Goal: Task Accomplishment & Management: Use online tool/utility

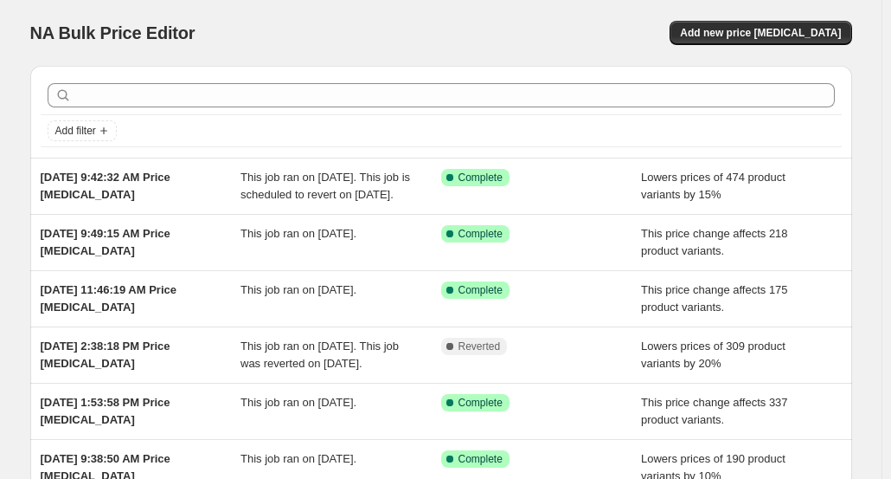
click at [766, 41] on button "Add new price [MEDICAL_DATA]" at bounding box center [761, 33] width 182 height 24
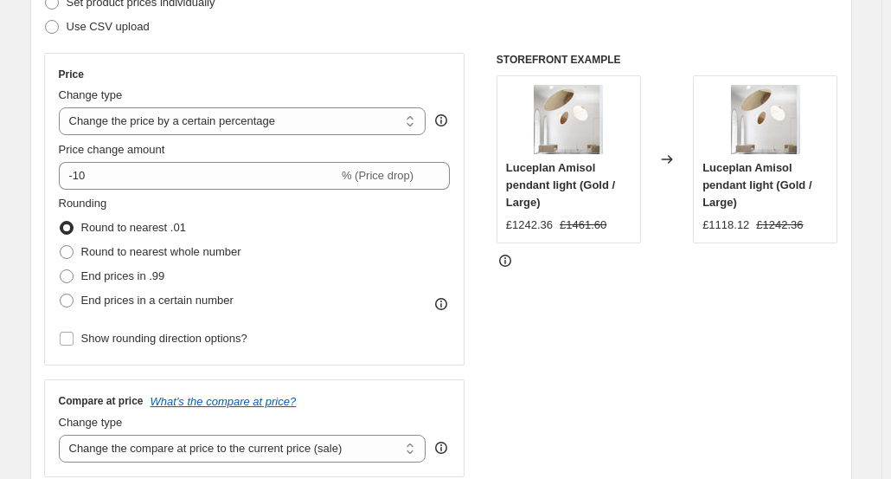
scroll to position [293, 0]
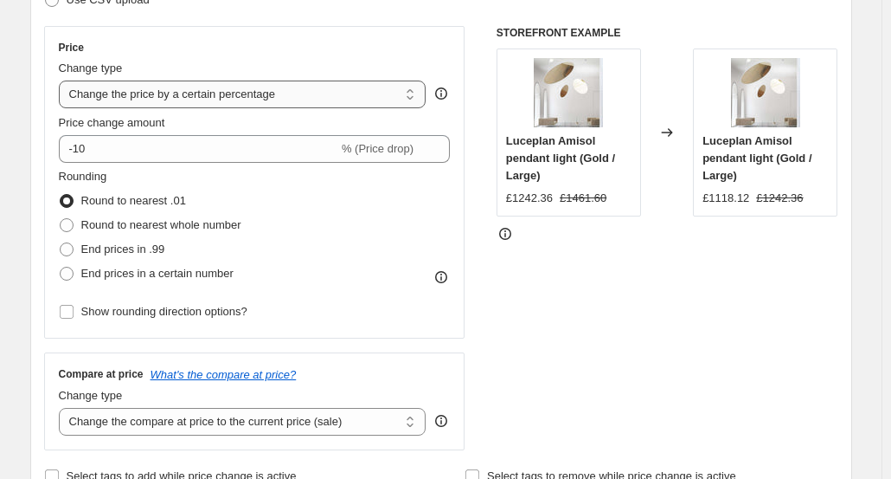
click at [408, 93] on select "Change the price to a certain amount Change the price by a certain amount Chang…" at bounding box center [243, 94] width 368 height 28
select select "ecap"
click at [62, 80] on select "Change the price to a certain amount Change the price by a certain amount Chang…" at bounding box center [243, 94] width 368 height 28
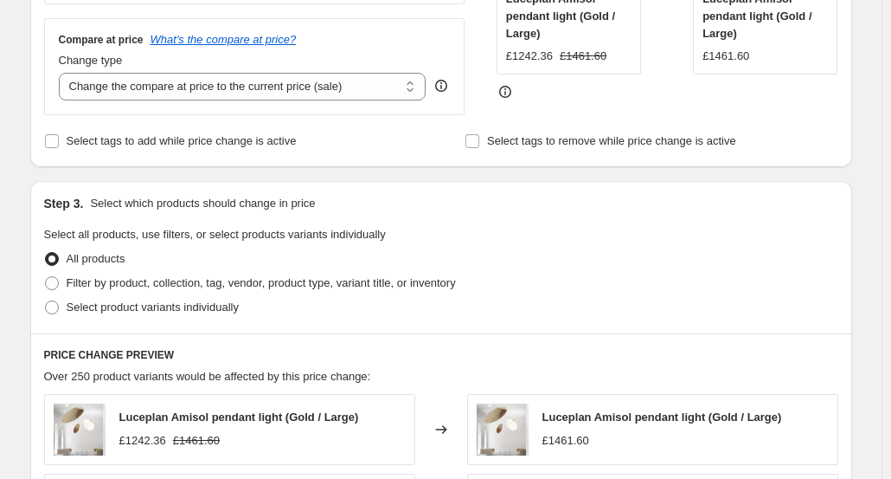
scroll to position [397, 0]
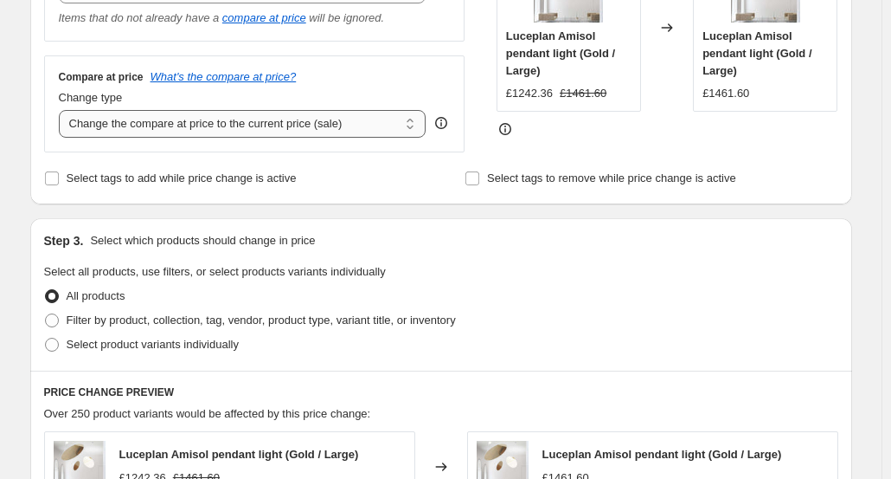
click at [413, 132] on select "Change the compare at price to the current price (sale) Change the compare at p…" at bounding box center [243, 124] width 368 height 28
select select "remove"
click at [62, 110] on select "Change the compare at price to the current price (sale) Change the compare at p…" at bounding box center [243, 124] width 368 height 28
click at [49, 318] on span at bounding box center [52, 320] width 14 height 14
click at [46, 314] on input "Filter by product, collection, tag, vendor, product type, variant title, or inv…" at bounding box center [45, 313] width 1 height 1
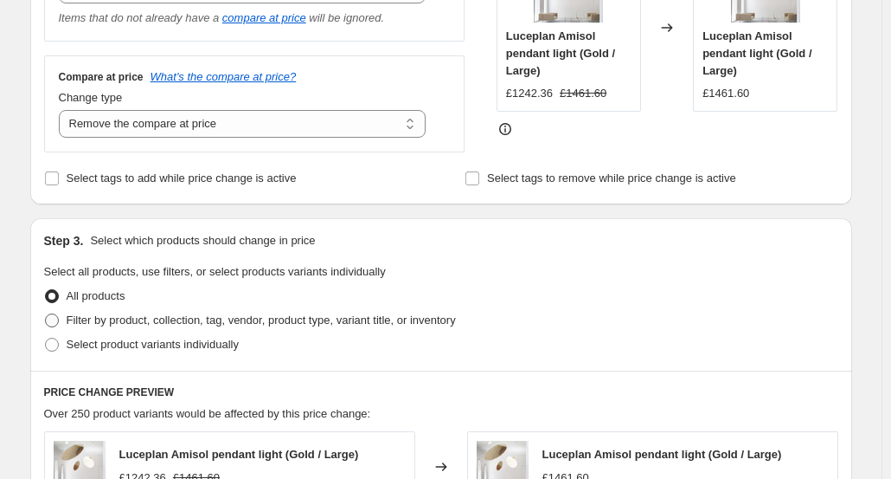
radio input "true"
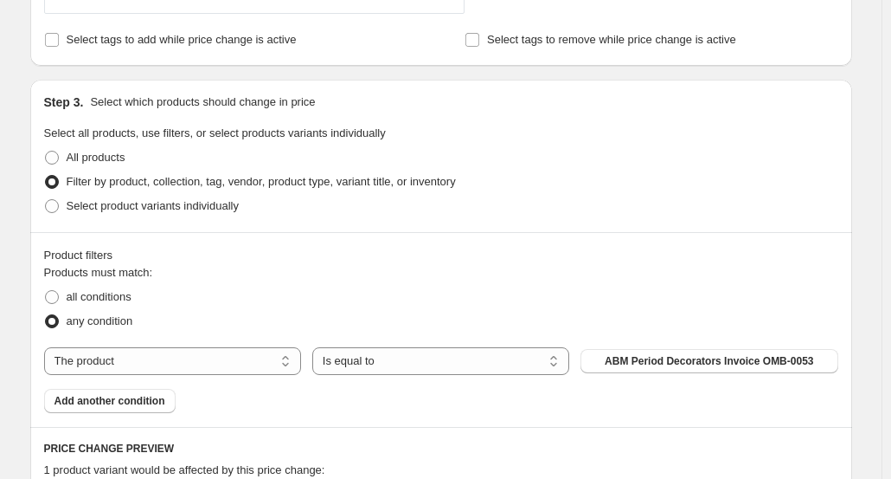
scroll to position [573, 0]
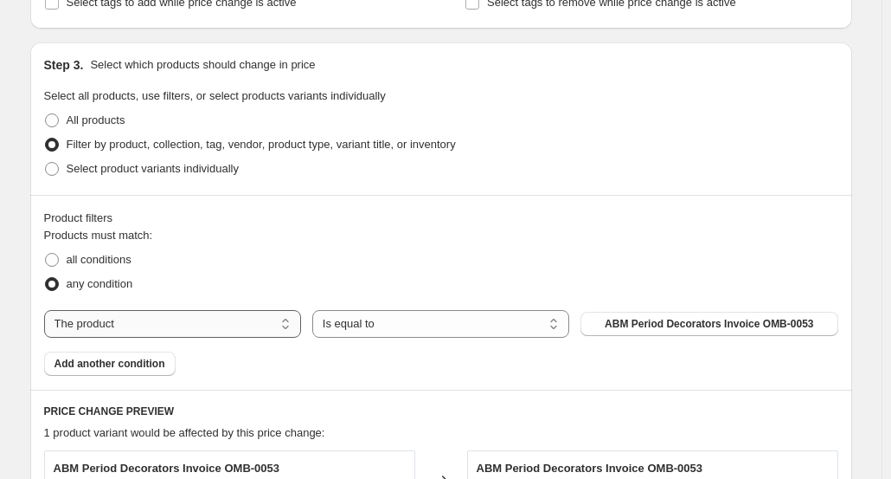
click at [301, 325] on select "The product The product's collection The product's tag The product's vendor The…" at bounding box center [172, 324] width 257 height 28
select select "tag"
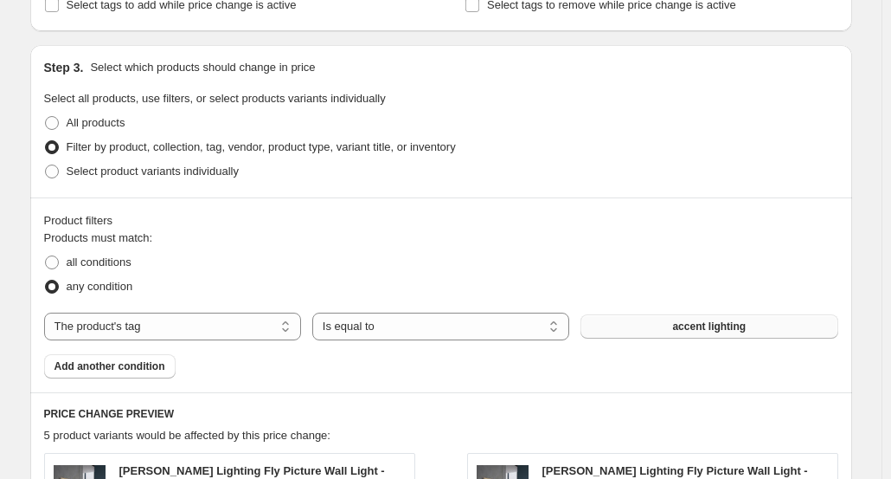
click at [696, 329] on span "accent lighting" at bounding box center [709, 326] width 74 height 14
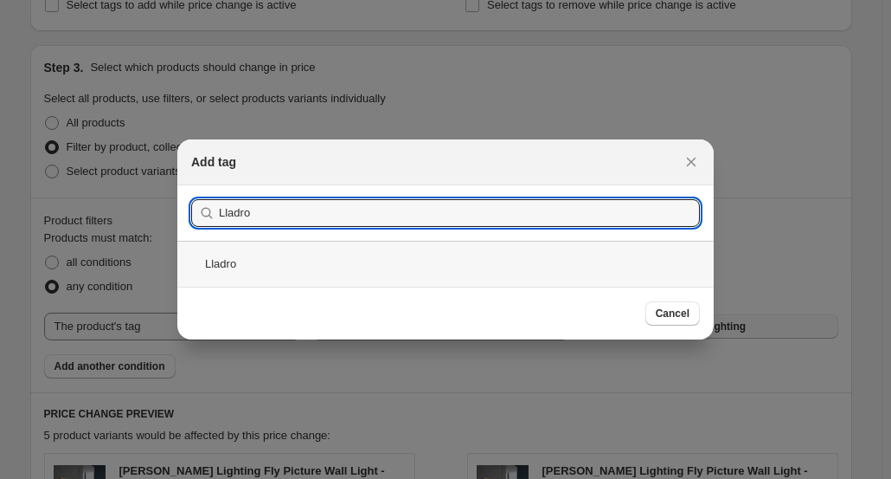
type input "Lladro"
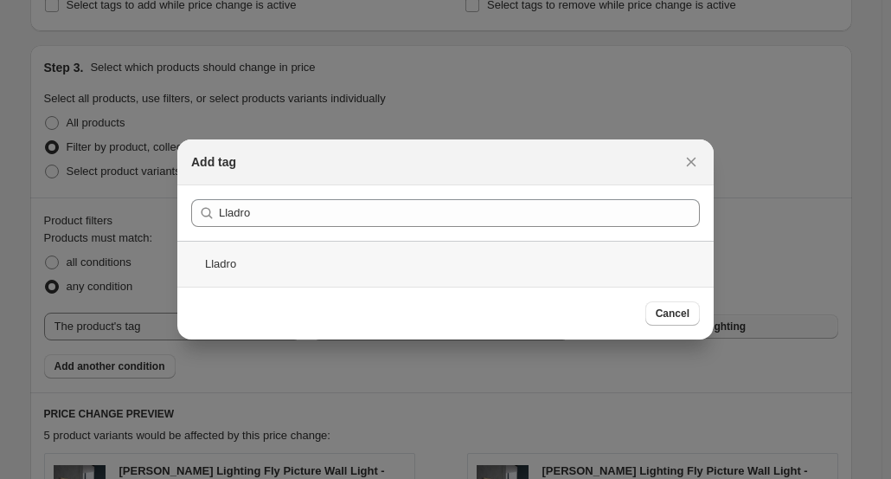
click at [276, 261] on div "Lladro" at bounding box center [445, 264] width 537 height 46
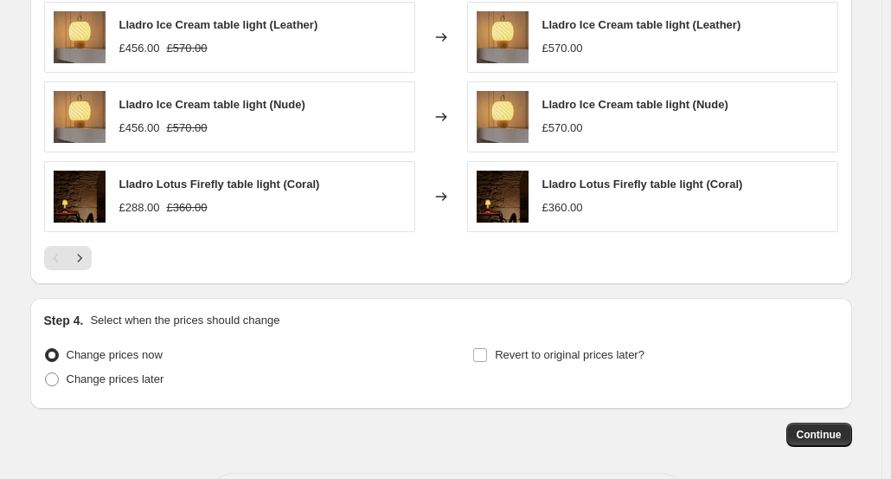
scroll to position [1238, 0]
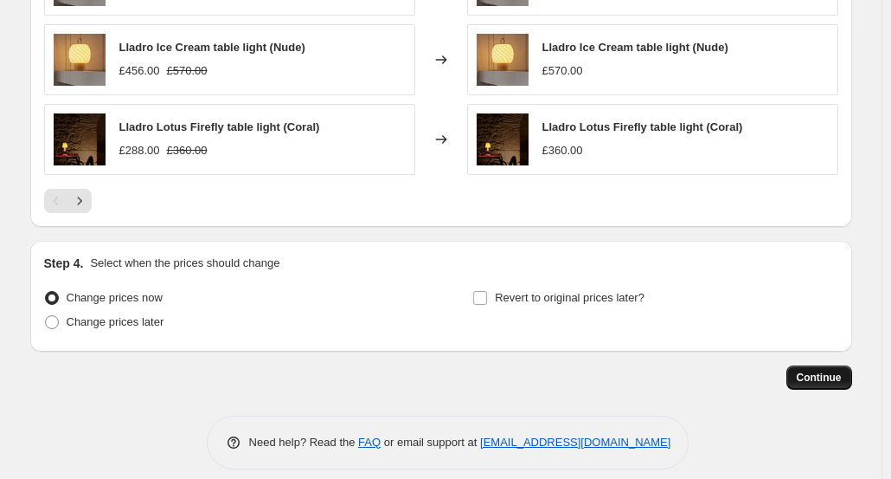
click at [829, 374] on span "Continue" at bounding box center [819, 377] width 45 height 14
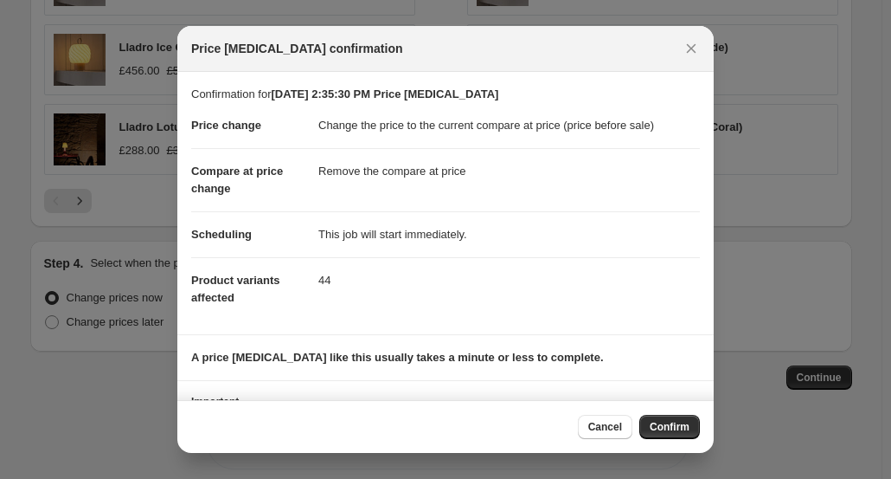
scroll to position [88, 0]
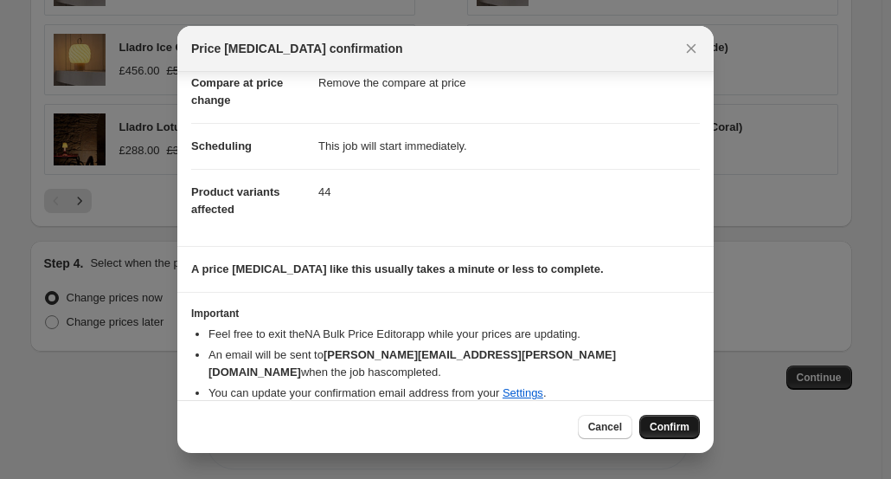
click at [675, 425] on span "Confirm" at bounding box center [670, 427] width 40 height 14
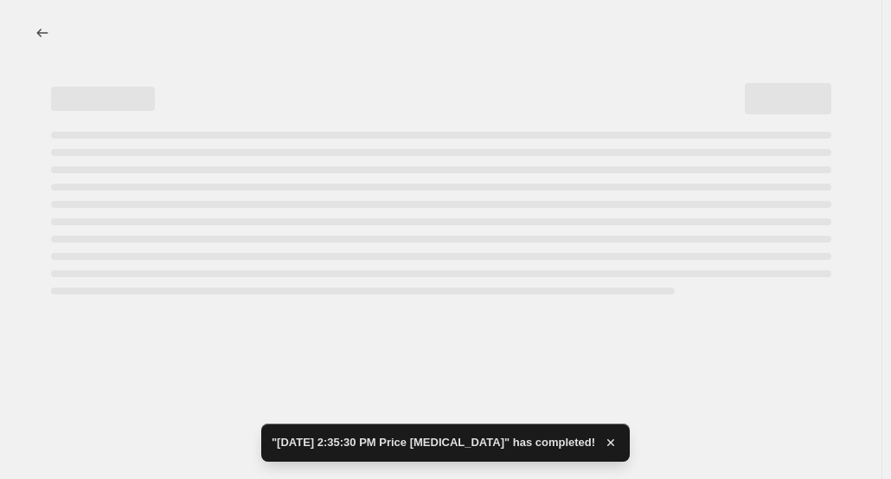
drag, startPoint x: 893, startPoint y: 358, endPoint x: 851, endPoint y: 37, distance: 323.9
click at [851, 37] on html "Home Settings Plans Skip to content "[DATE] 2:35:30 PM Price [MEDICAL_DATA]" ha…" at bounding box center [445, 239] width 891 height 479
select select "ecap"
select select "remove"
select select "tag"
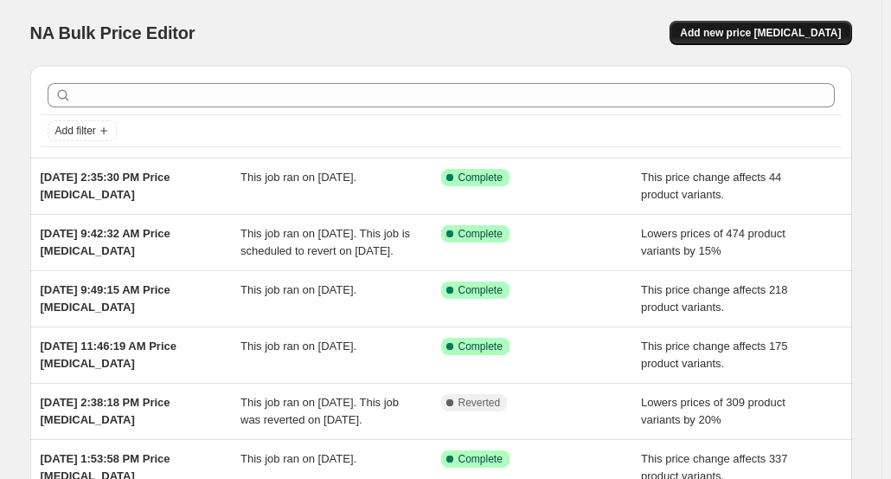
click at [792, 21] on button "Add new price [MEDICAL_DATA]" at bounding box center [761, 33] width 182 height 24
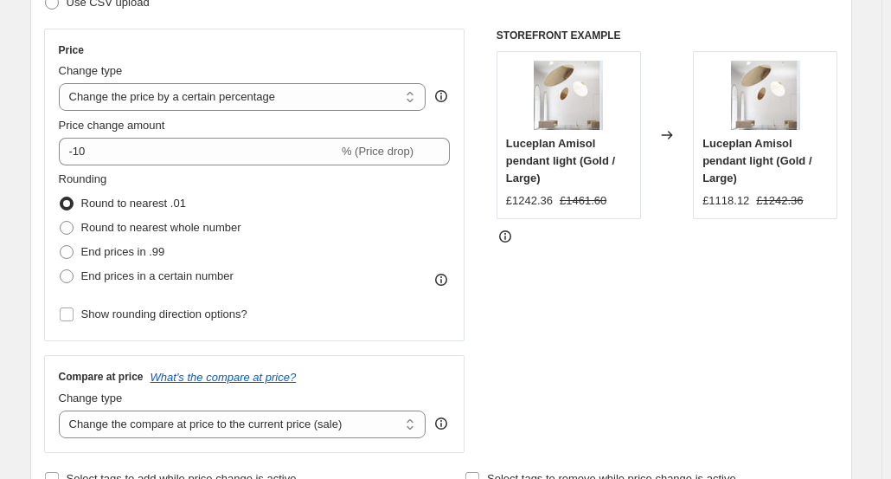
scroll to position [273, 0]
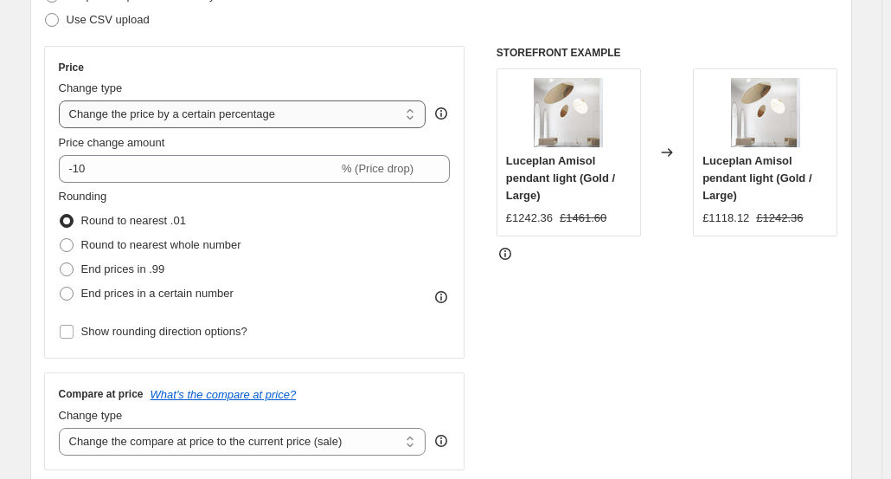
click at [413, 119] on select "Change the price to a certain amount Change the price by a certain amount Chang…" at bounding box center [243, 114] width 368 height 28
select select "ecap"
click at [62, 100] on select "Change the price to a certain amount Change the price by a certain amount Chang…" at bounding box center [243, 114] width 368 height 28
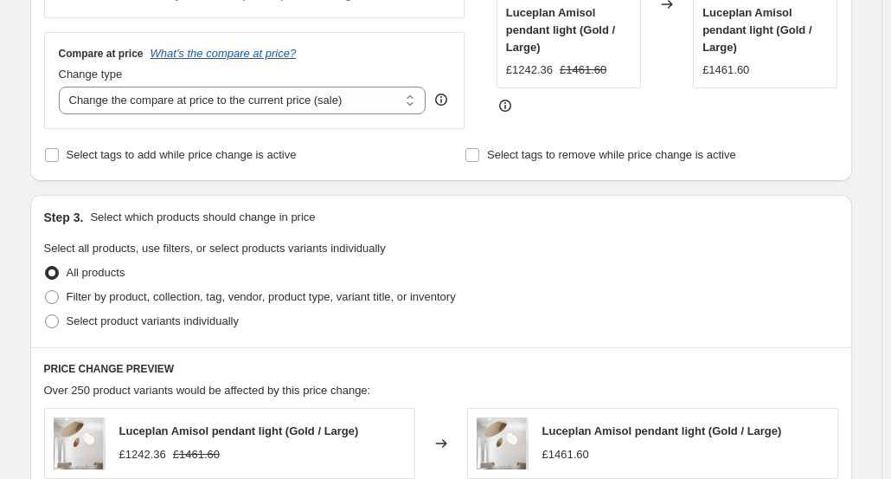
scroll to position [401, 0]
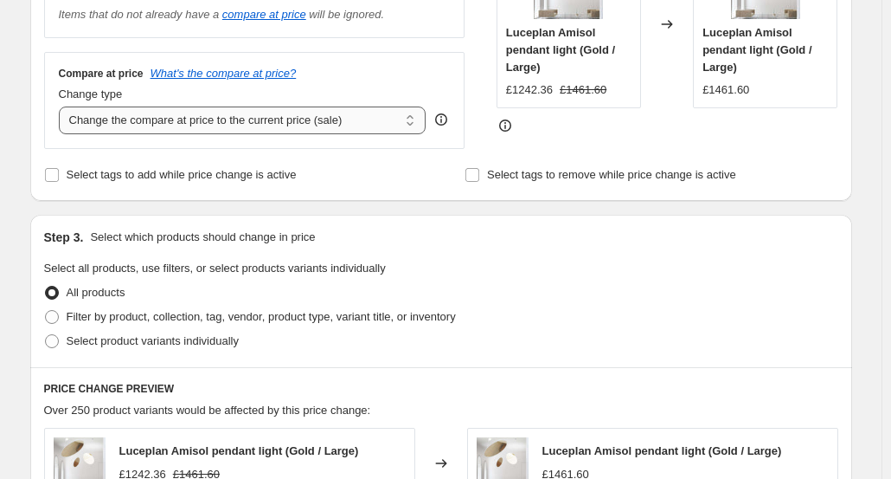
click at [405, 119] on select "Change the compare at price to the current price (sale) Change the compare at p…" at bounding box center [243, 120] width 368 height 28
select select "remove"
click at [62, 106] on select "Change the compare at price to the current price (sale) Change the compare at p…" at bounding box center [243, 120] width 368 height 28
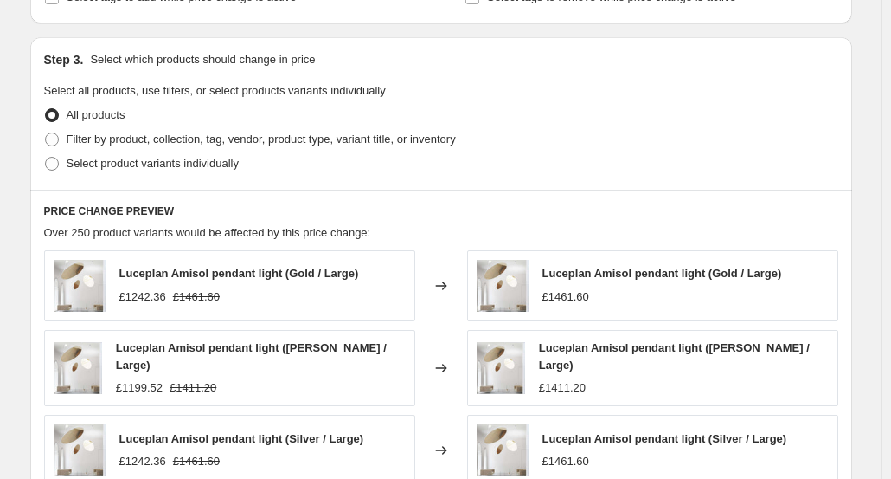
scroll to position [582, 0]
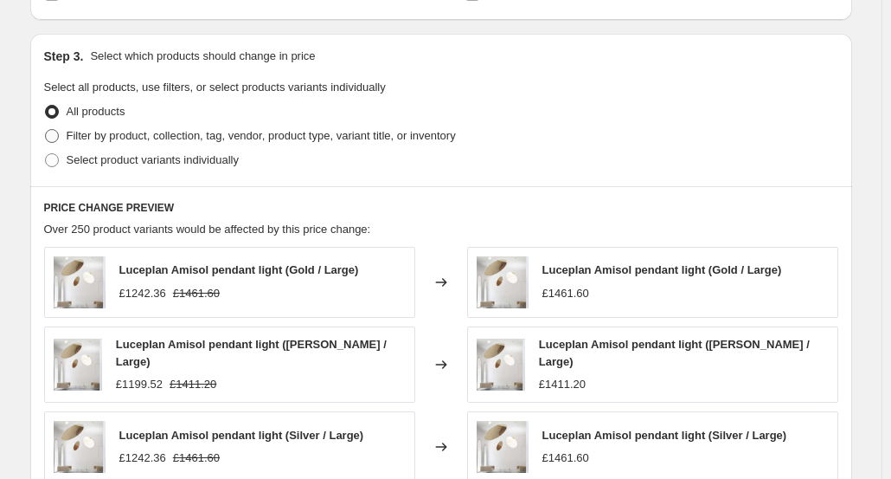
click at [66, 135] on label "Filter by product, collection, tag, vendor, product type, variant title, or inv…" at bounding box center [250, 136] width 412 height 24
click at [46, 130] on input "Filter by product, collection, tag, vendor, product type, variant title, or inv…" at bounding box center [45, 129] width 1 height 1
radio input "true"
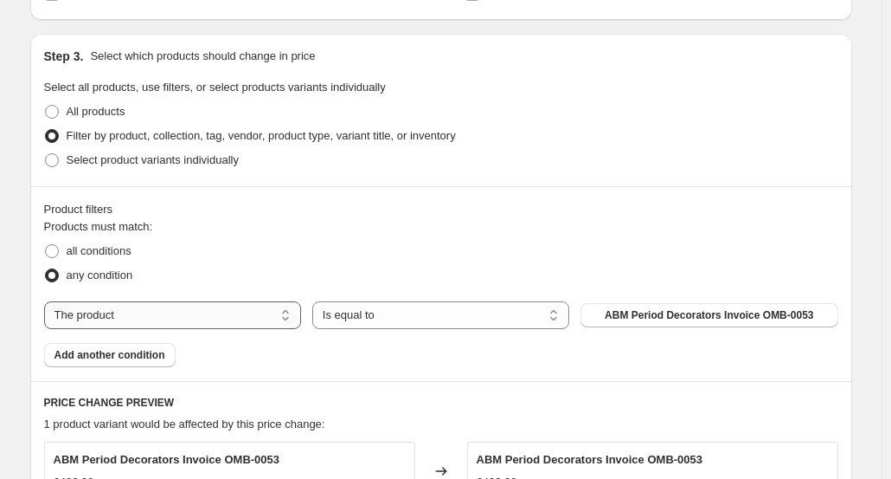
click at [301, 312] on select "The product The product's collection The product's tag The product's vendor The…" at bounding box center [172, 315] width 257 height 28
drag, startPoint x: 302, startPoint y: 312, endPoint x: 277, endPoint y: 315, distance: 25.3
click at [277, 315] on select "The product The product's collection The product's tag The product's vendor The…" at bounding box center [172, 315] width 257 height 28
click at [291, 318] on select "The product The product's collection The product's tag The product's vendor The…" at bounding box center [172, 315] width 257 height 28
click at [428, 258] on div "all conditions" at bounding box center [441, 251] width 794 height 24
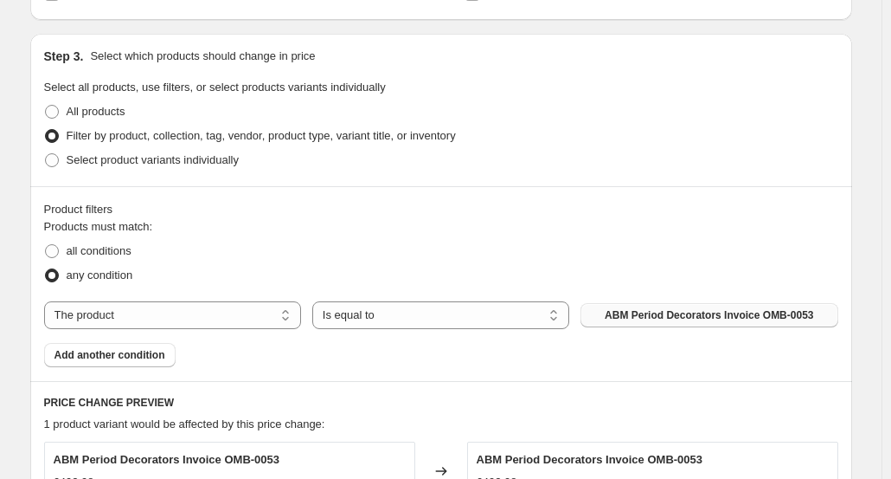
click at [654, 312] on span "ABM Period Decorators Invoice OMB-0053" at bounding box center [709, 315] width 209 height 14
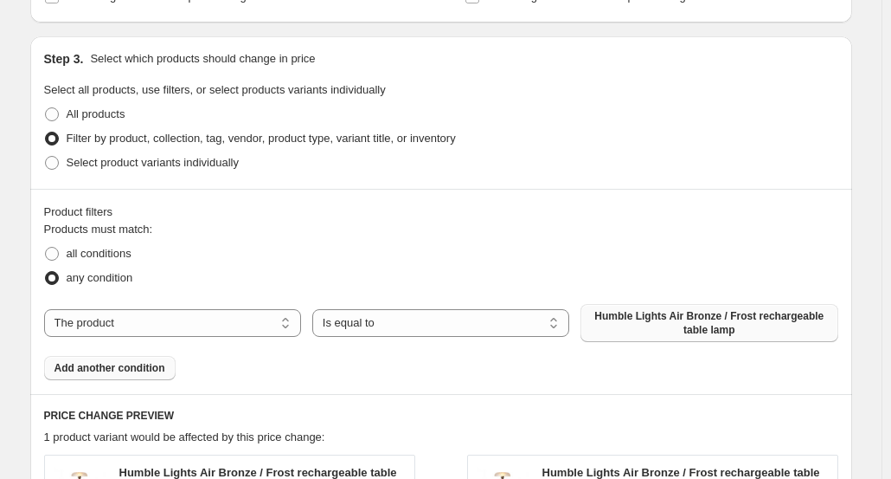
click at [129, 369] on span "Add another condition" at bounding box center [110, 368] width 111 height 14
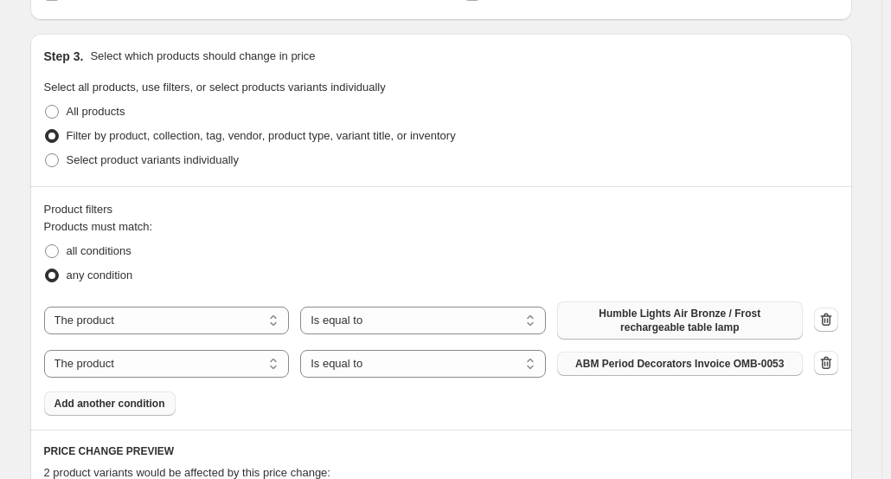
click at [653, 367] on span "ABM Period Decorators Invoice OMB-0053" at bounding box center [680, 364] width 209 height 14
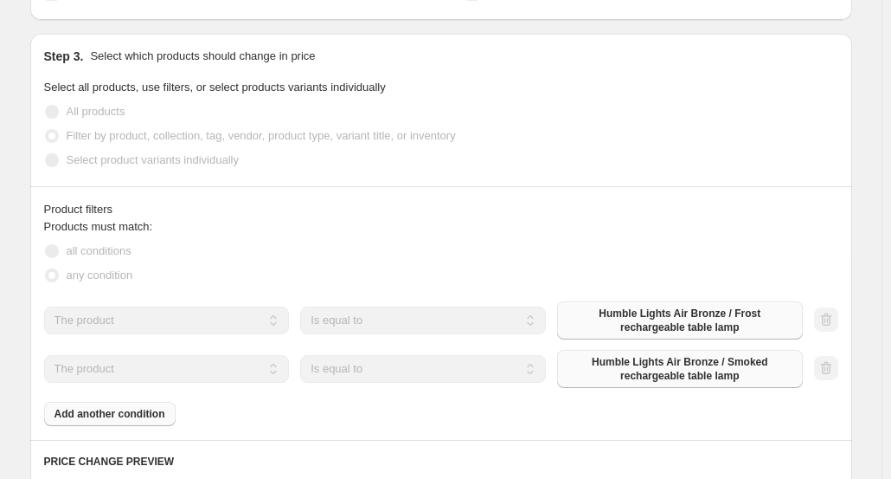
click at [144, 411] on div "Products must match: all conditions any condition The product The product's col…" at bounding box center [441, 322] width 794 height 208
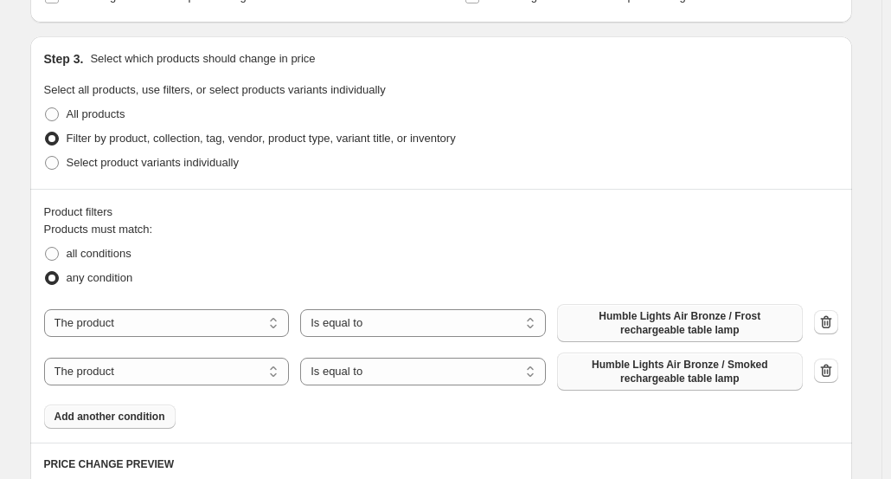
click at [148, 413] on span "Add another condition" at bounding box center [110, 416] width 111 height 14
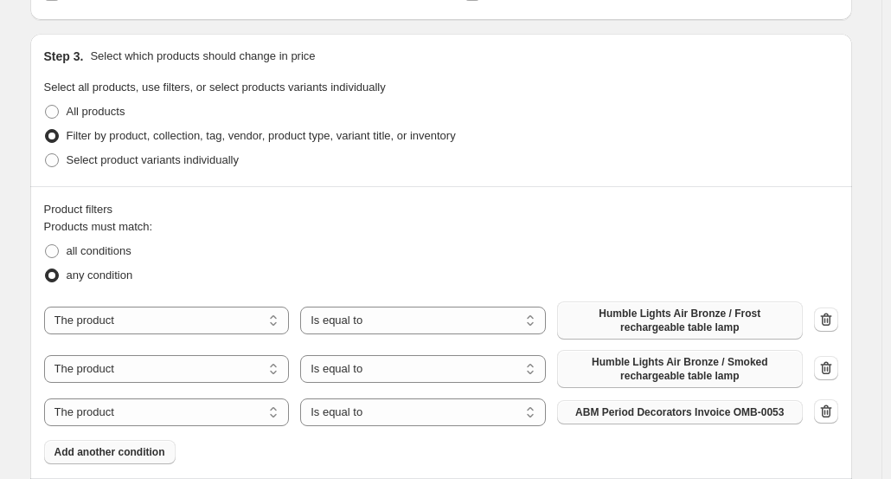
click at [649, 415] on span "ABM Period Decorators Invoice OMB-0053" at bounding box center [680, 412] width 209 height 14
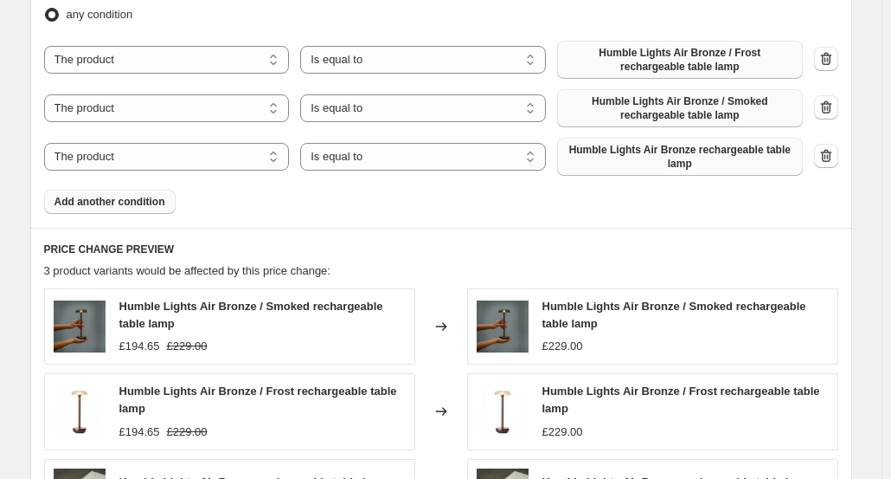
click at [147, 202] on span "Add another condition" at bounding box center [110, 202] width 111 height 14
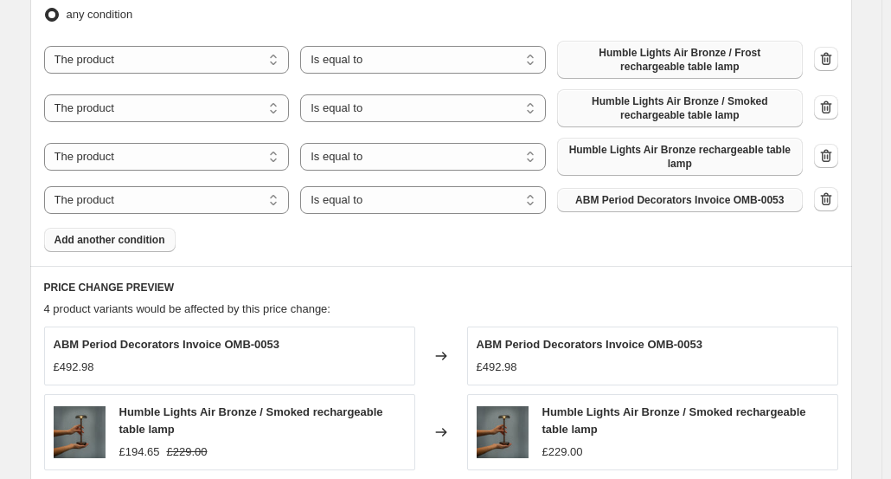
click at [646, 200] on span "ABM Period Decorators Invoice OMB-0053" at bounding box center [680, 200] width 209 height 14
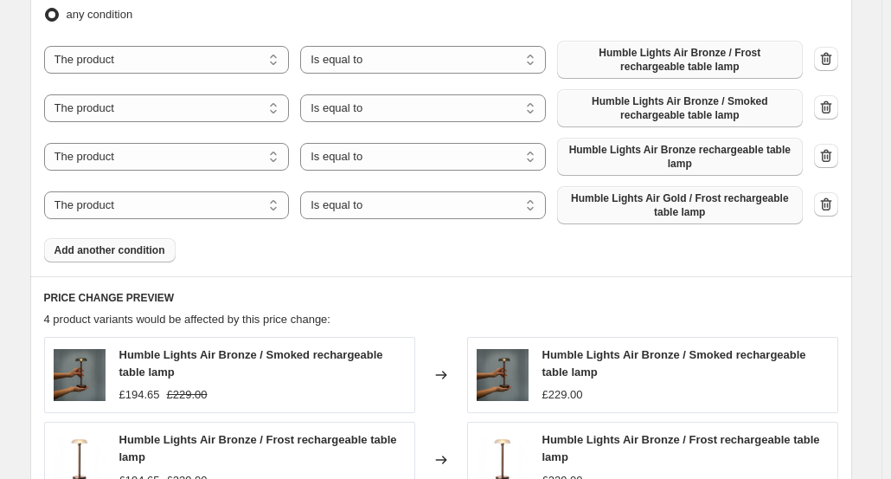
click at [108, 255] on span "Add another condition" at bounding box center [110, 250] width 111 height 14
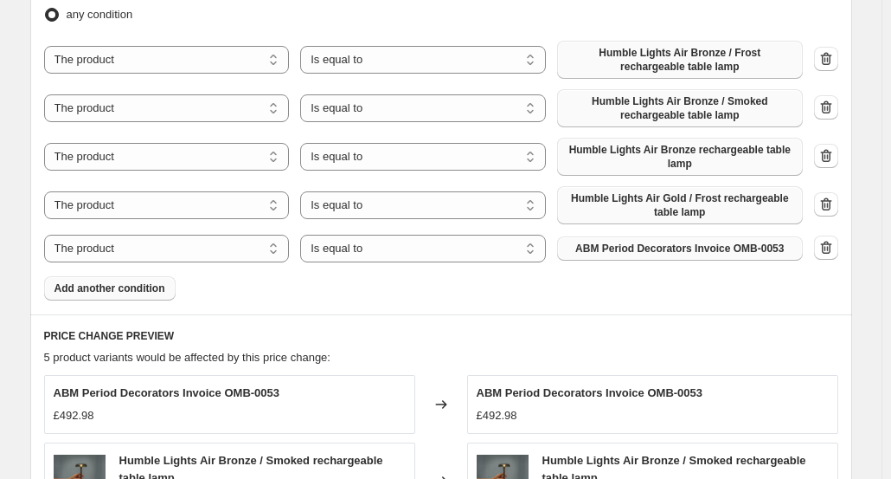
click at [650, 252] on span "ABM Period Decorators Invoice OMB-0053" at bounding box center [680, 248] width 209 height 14
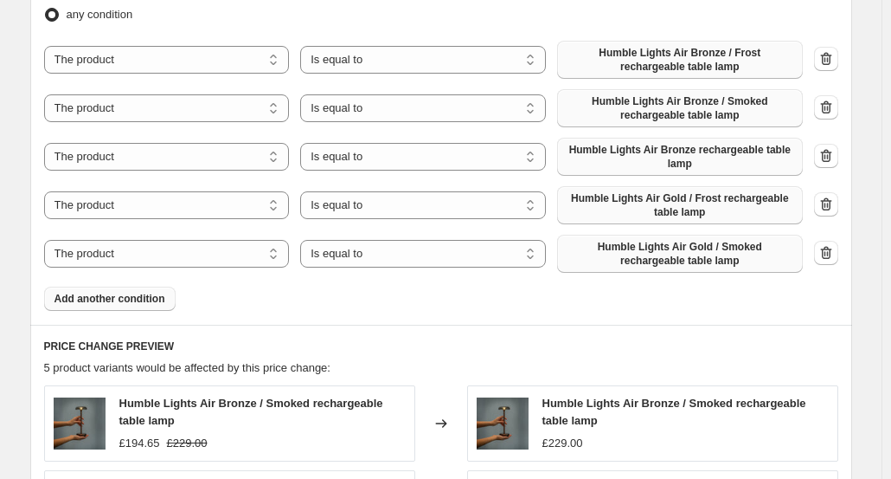
click at [126, 299] on span "Add another condition" at bounding box center [110, 299] width 111 height 14
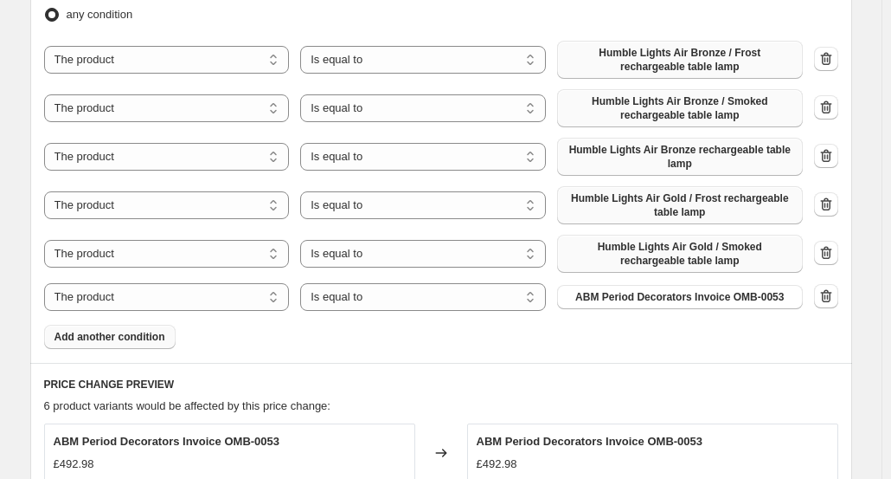
click at [649, 296] on span "ABM Period Decorators Invoice OMB-0053" at bounding box center [680, 297] width 209 height 14
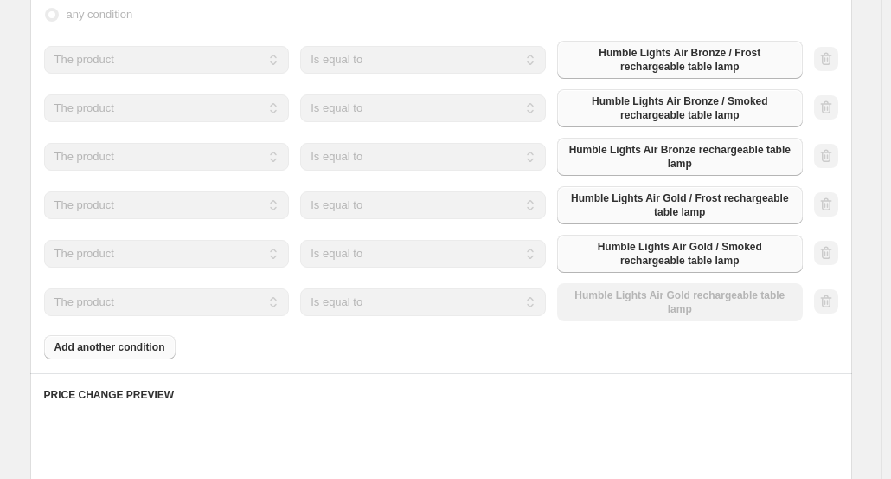
scroll to position [845, 0]
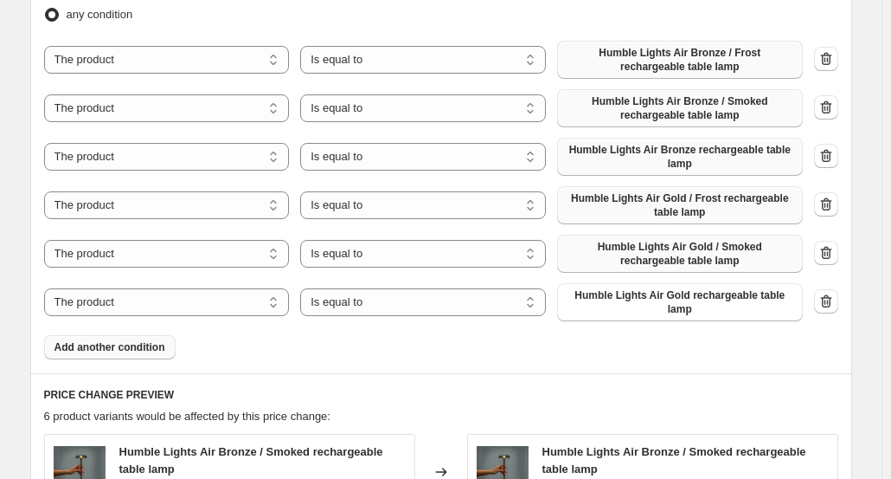
click at [118, 346] on span "Add another condition" at bounding box center [110, 347] width 111 height 14
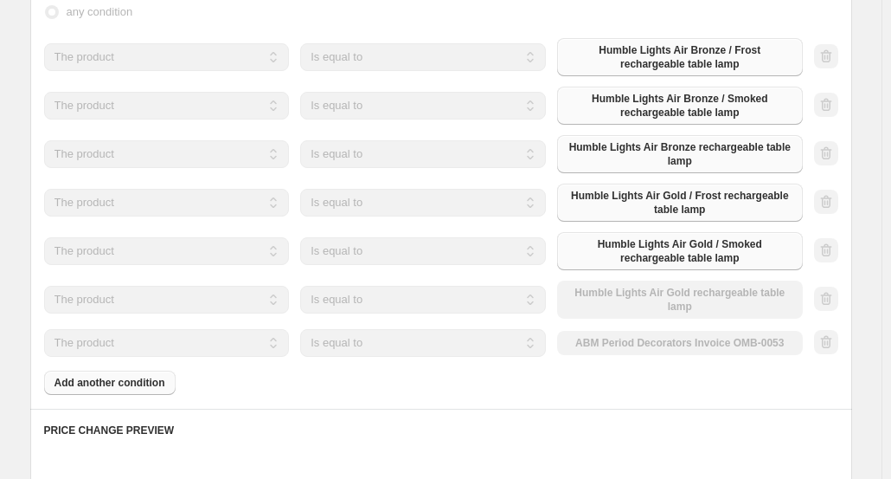
scroll to position [842, 0]
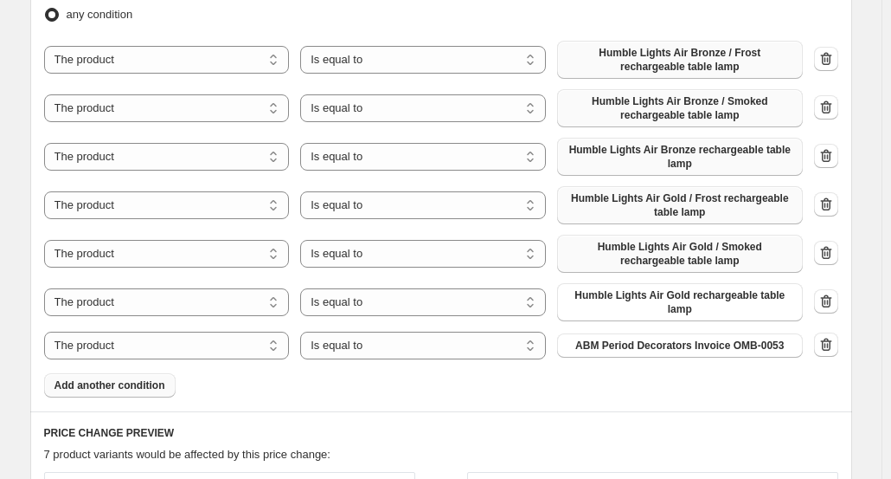
click at [129, 385] on span "Add another condition" at bounding box center [110, 385] width 111 height 14
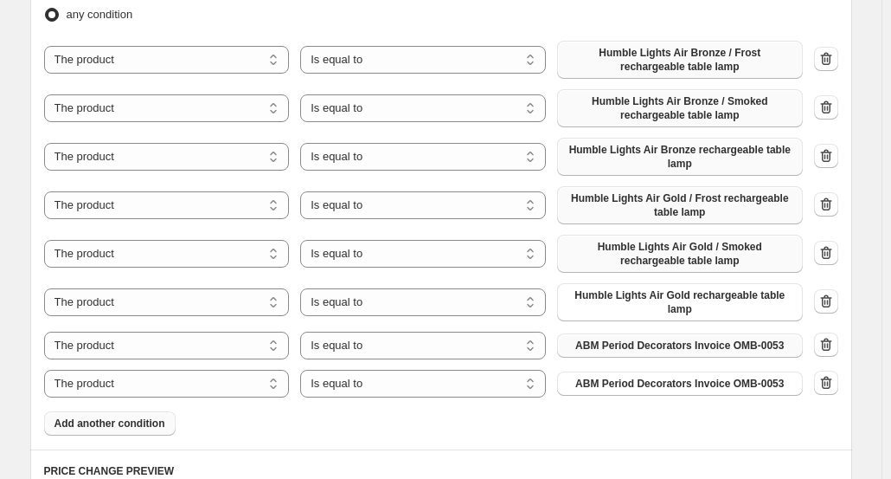
click at [651, 345] on span "ABM Period Decorators Invoice OMB-0053" at bounding box center [680, 345] width 209 height 14
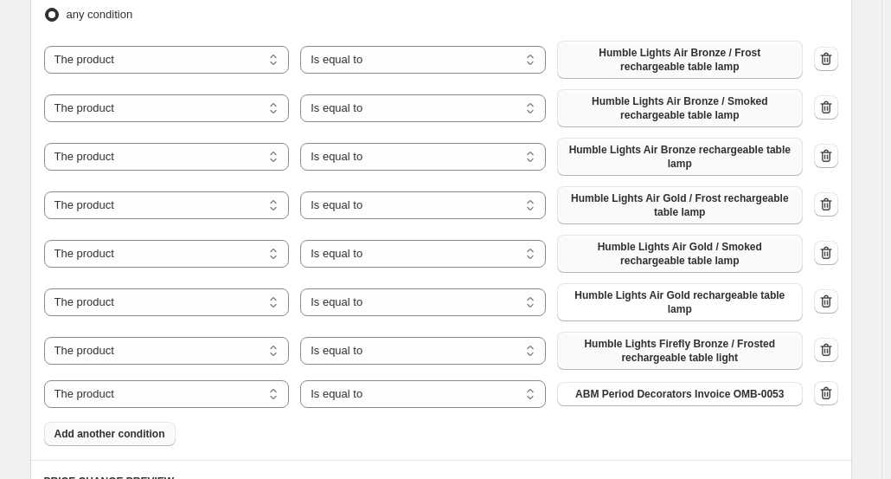
click at [653, 394] on span "ABM Period Decorators Invoice OMB-0053" at bounding box center [680, 394] width 209 height 14
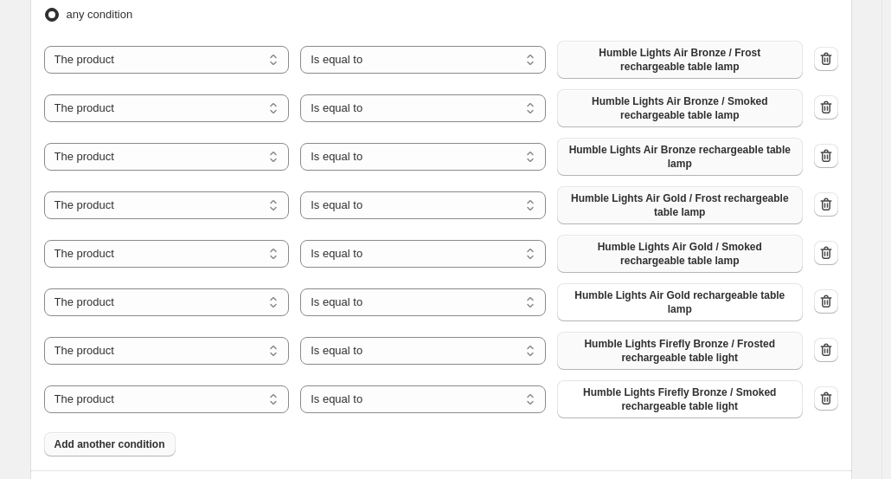
click at [123, 440] on span "Add another condition" at bounding box center [110, 444] width 111 height 14
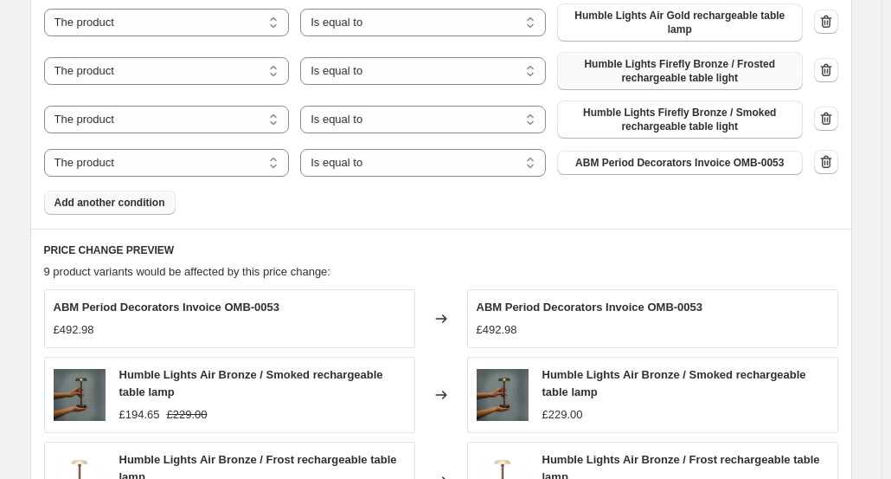
scroll to position [1140, 0]
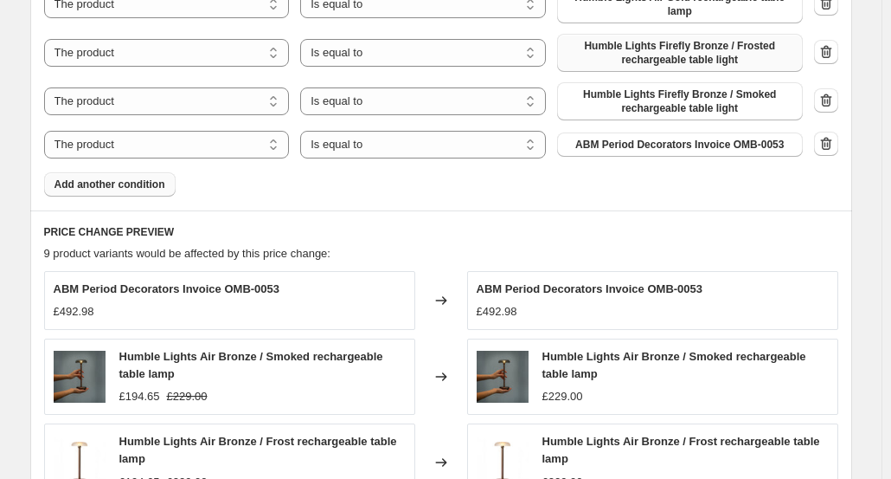
click at [128, 183] on span "Add another condition" at bounding box center [110, 184] width 111 height 14
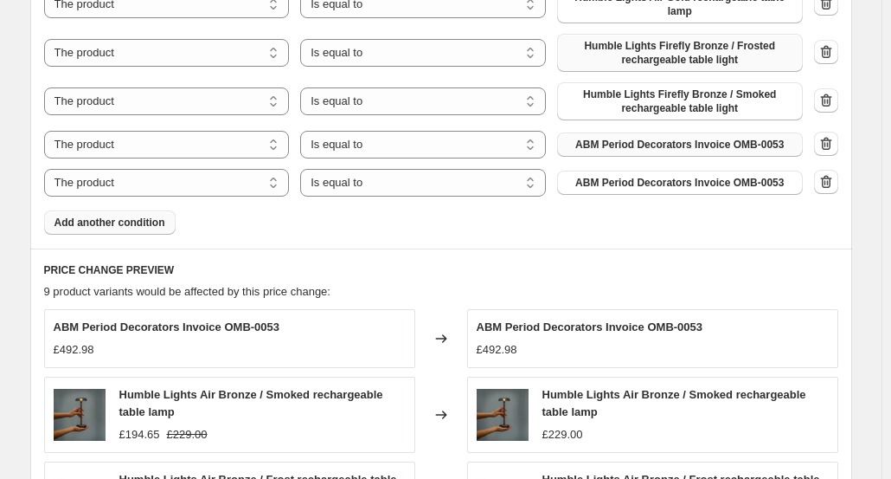
click at [644, 146] on span "ABM Period Decorators Invoice OMB-0053" at bounding box center [680, 145] width 209 height 14
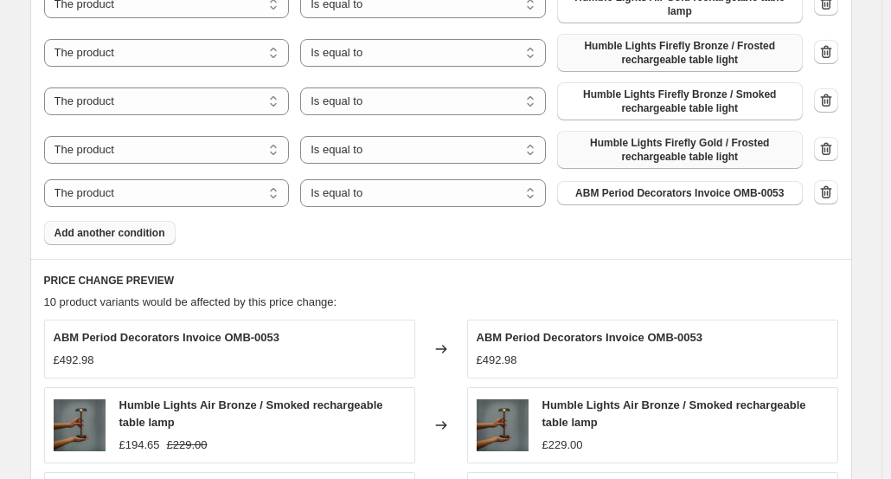
click at [632, 189] on span "ABM Period Decorators Invoice OMB-0053" at bounding box center [680, 193] width 209 height 14
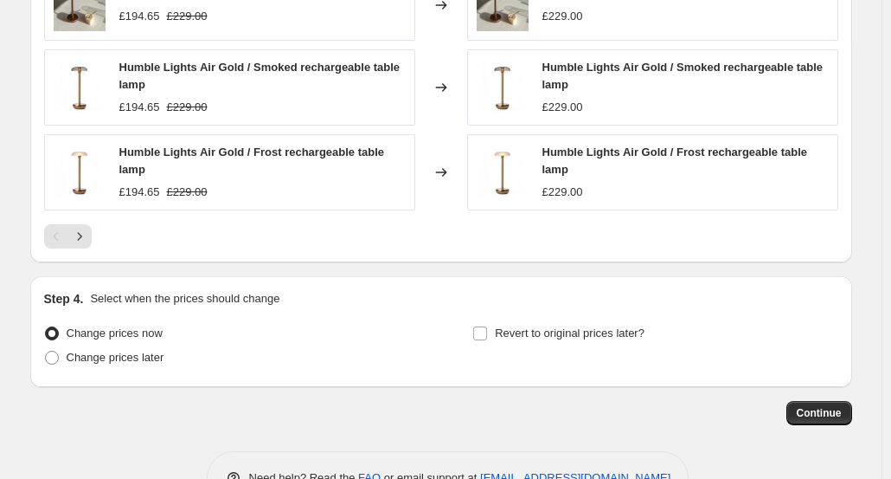
scroll to position [1721, 0]
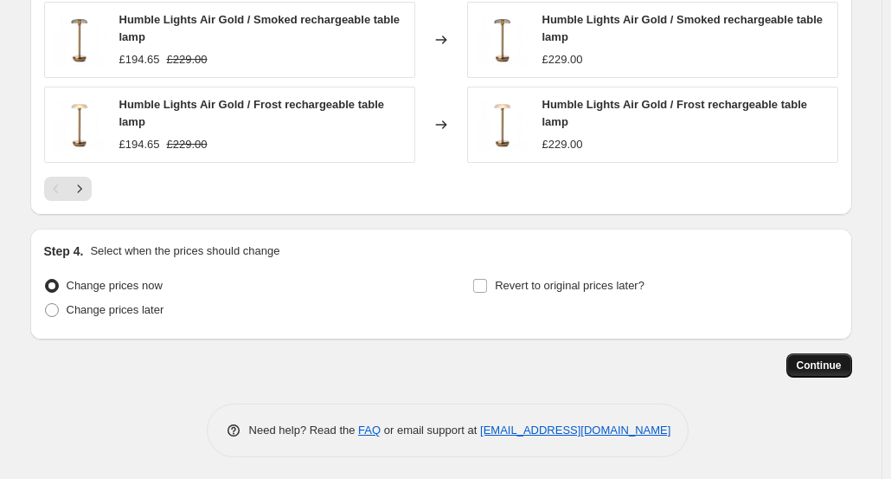
click at [824, 359] on span "Continue" at bounding box center [819, 365] width 45 height 14
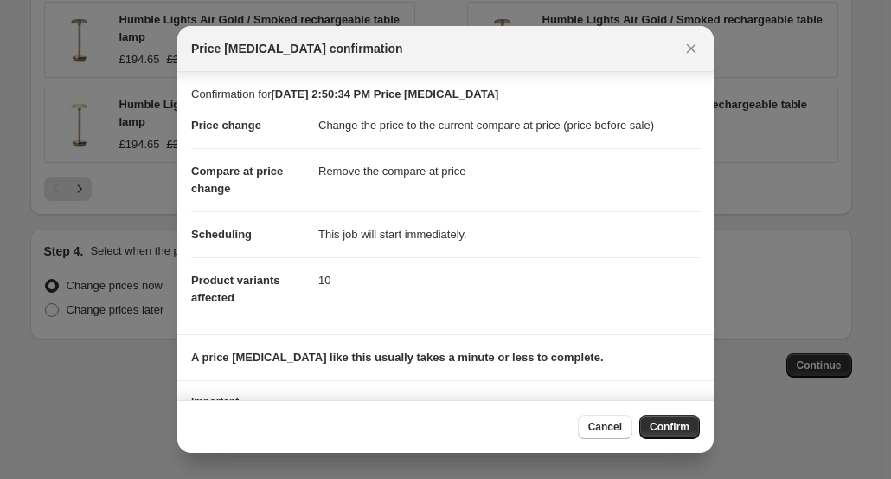
scroll to position [88, 0]
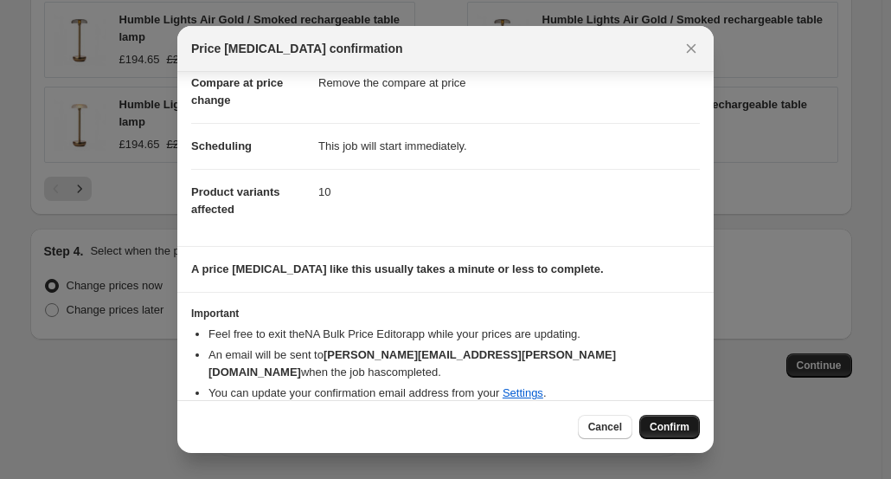
click at [665, 421] on span "Confirm" at bounding box center [670, 427] width 40 height 14
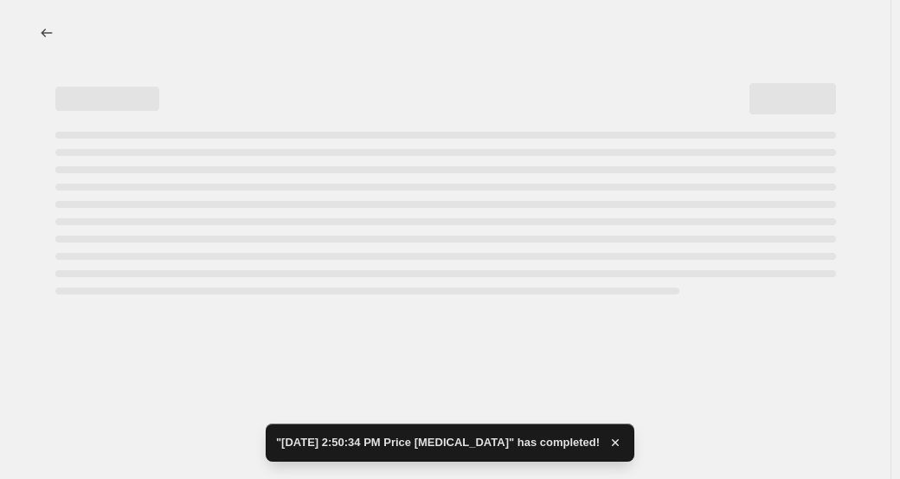
select select "ecap"
select select "remove"
